Goal: Task Accomplishment & Management: Use online tool/utility

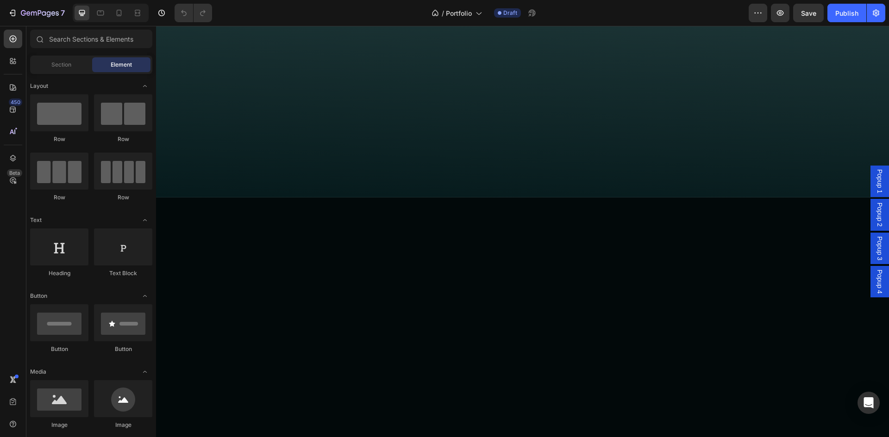
scroll to position [4166, 0]
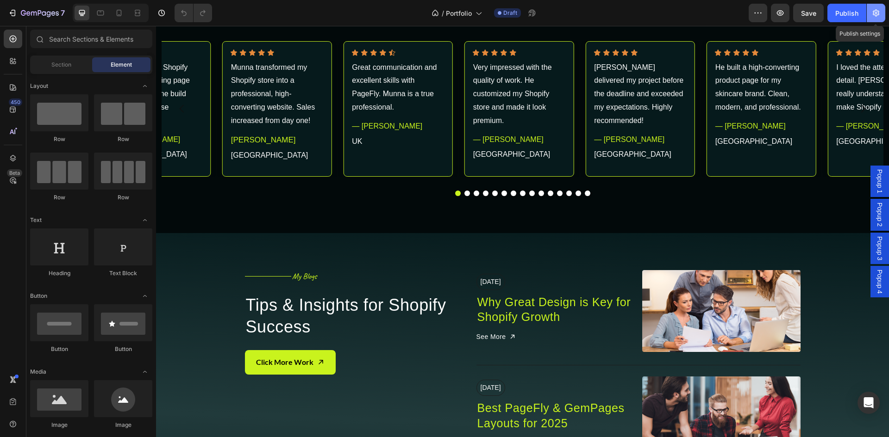
click at [876, 17] on icon "button" at bounding box center [875, 12] width 9 height 9
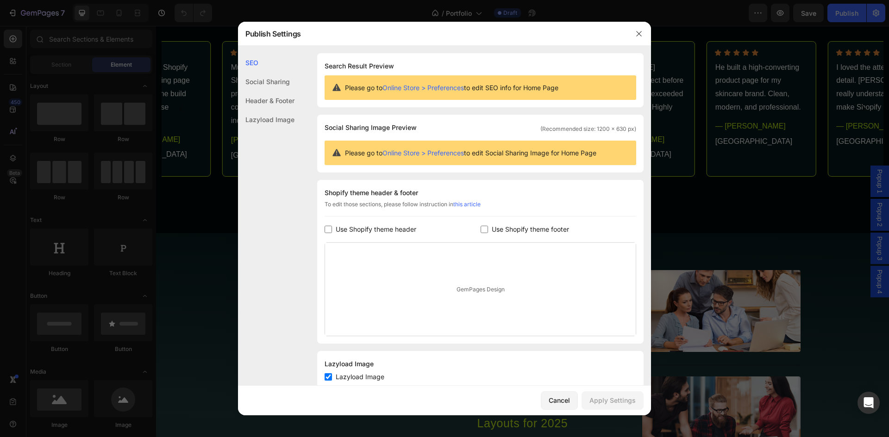
click at [856, 26] on div at bounding box center [444, 218] width 889 height 437
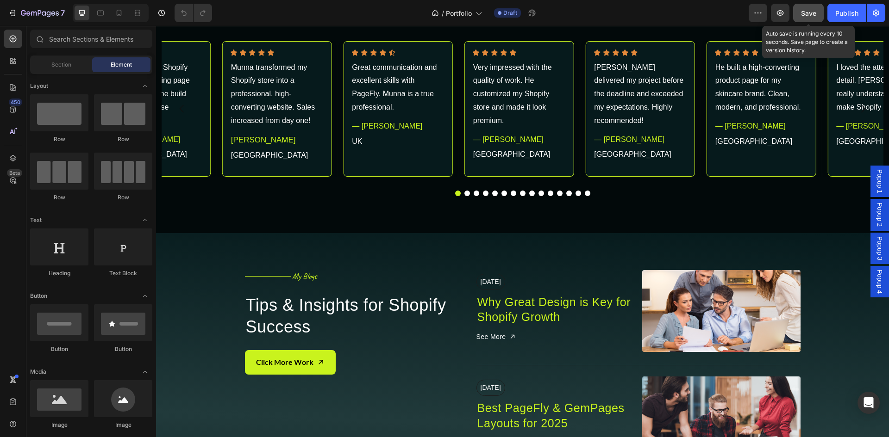
click at [814, 15] on span "Save" at bounding box center [808, 13] width 15 height 8
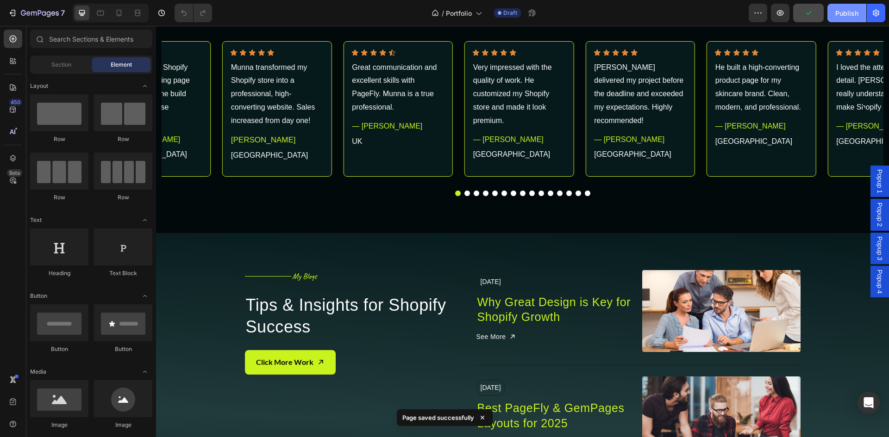
click at [841, 16] on div "Publish" at bounding box center [846, 13] width 23 height 10
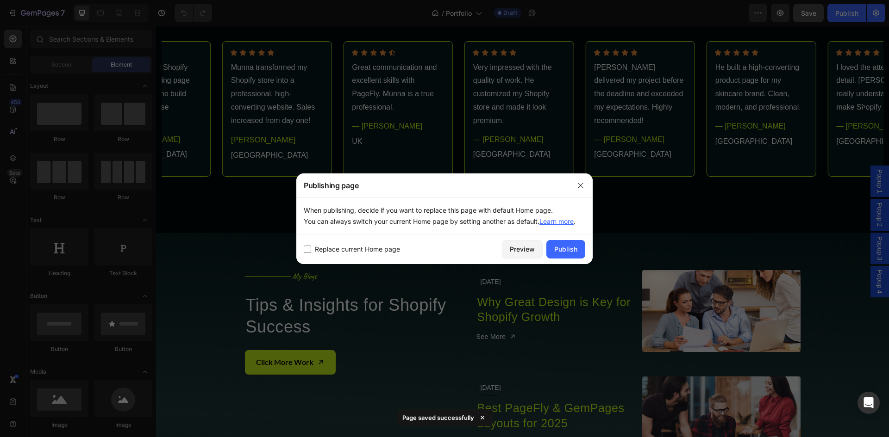
click at [363, 252] on span "Replace current Home page" at bounding box center [357, 249] width 85 height 11
checkbox input "true"
click at [564, 250] on div "Publish" at bounding box center [565, 249] width 23 height 10
